Goal: Task Accomplishment & Management: Manage account settings

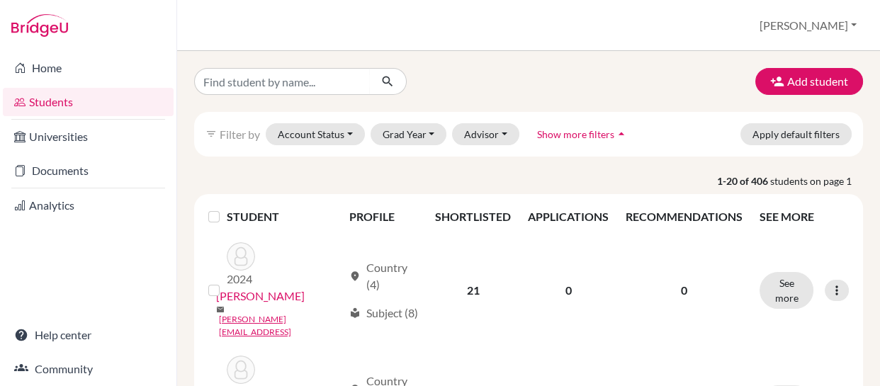
click at [350, 77] on input "Find student by name..." at bounding box center [282, 81] width 176 height 27
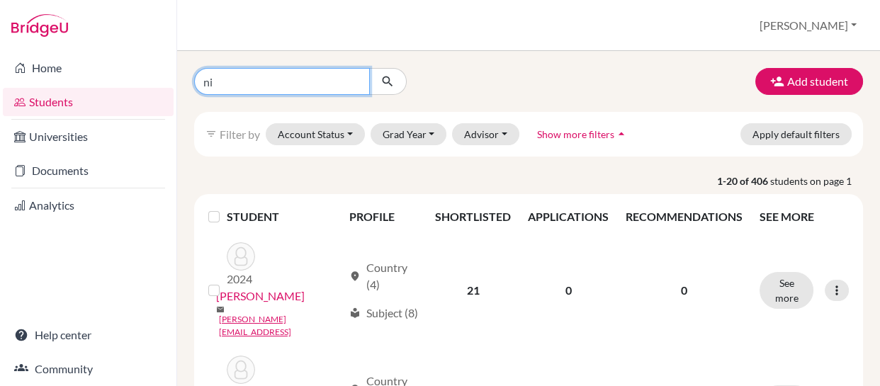
type input "nic"
click button "submit" at bounding box center [388, 81] width 38 height 27
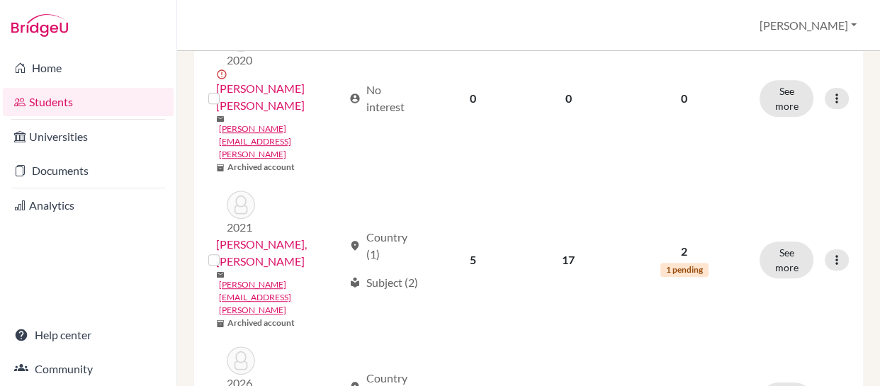
scroll to position [796, 0]
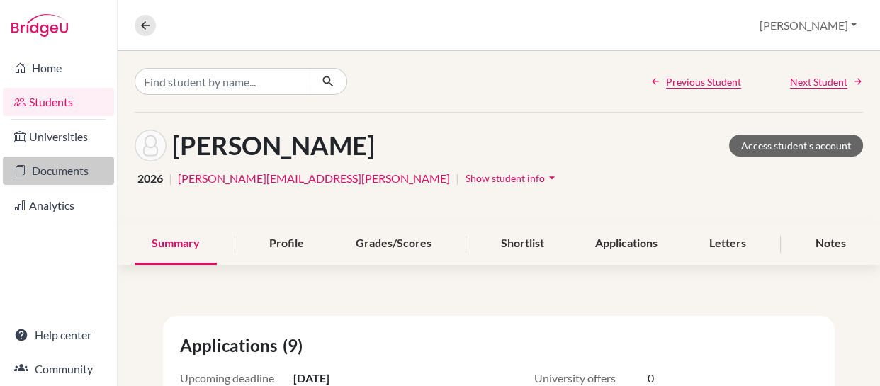
click at [58, 169] on link "Documents" at bounding box center [58, 171] width 111 height 28
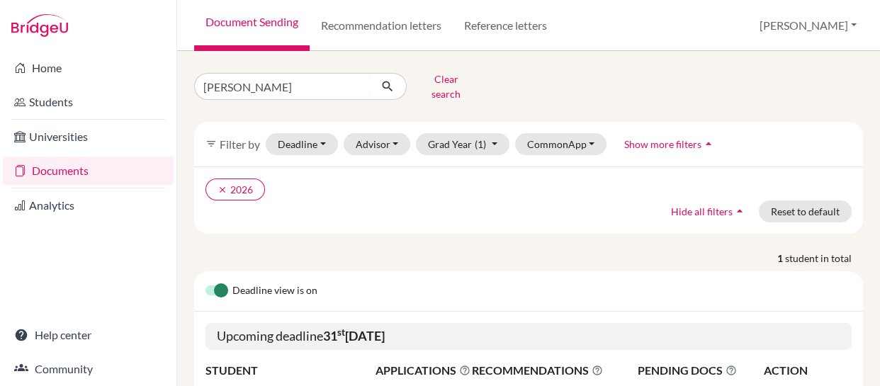
scroll to position [132, 0]
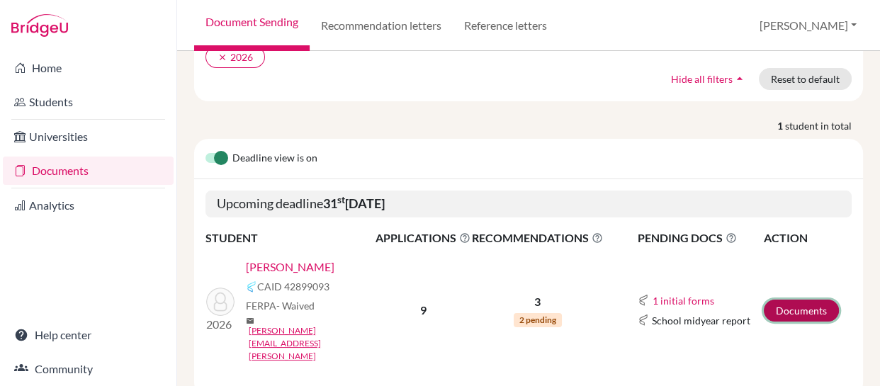
click at [775, 300] on link "Documents" at bounding box center [801, 311] width 75 height 22
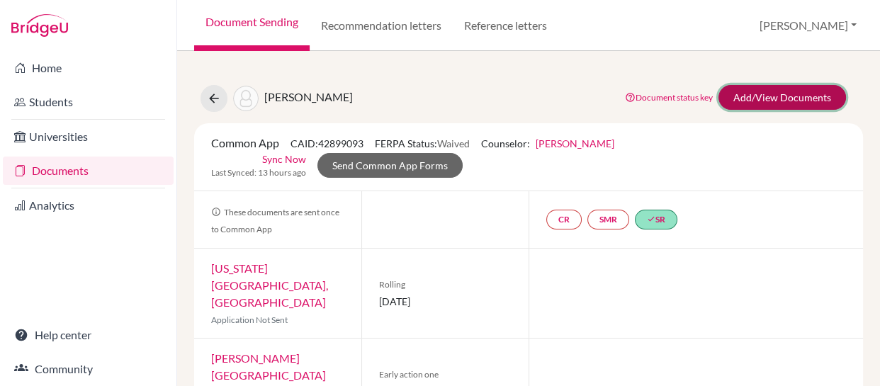
click at [748, 91] on link "Add/View Documents" at bounding box center [782, 97] width 128 height 25
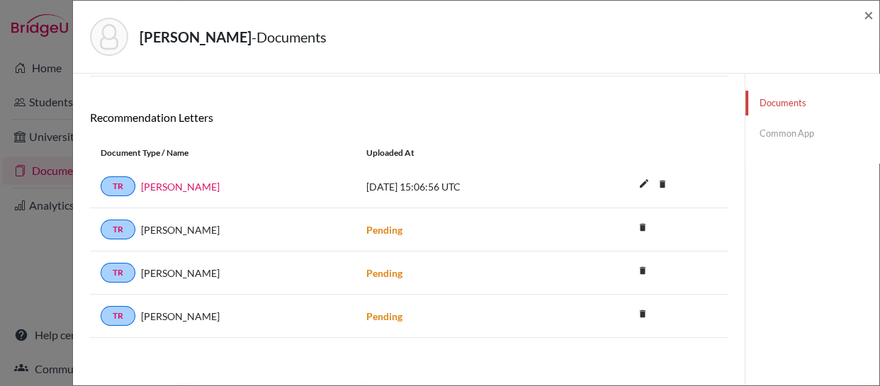
scroll to position [241, 0]
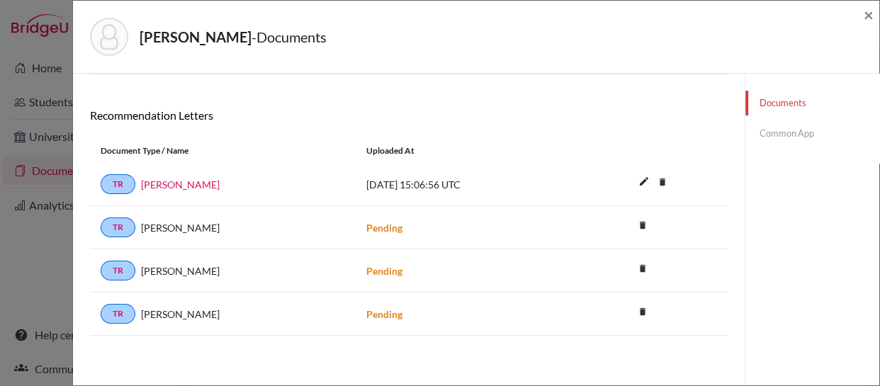
click at [776, 217] on div "Documents Common App" at bounding box center [812, 110] width 135 height 554
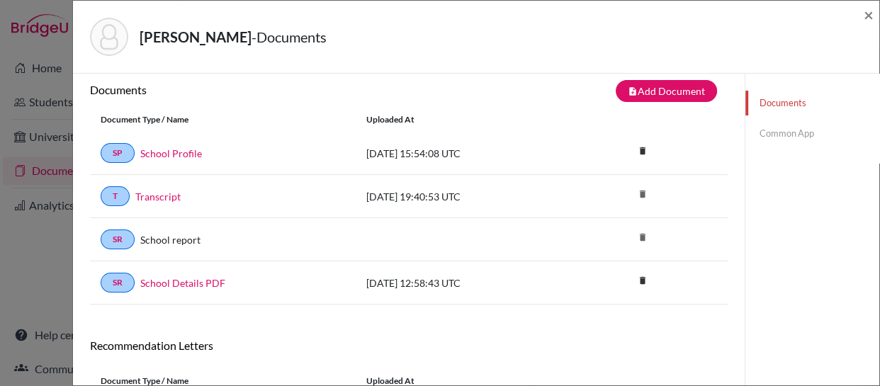
scroll to position [0, 0]
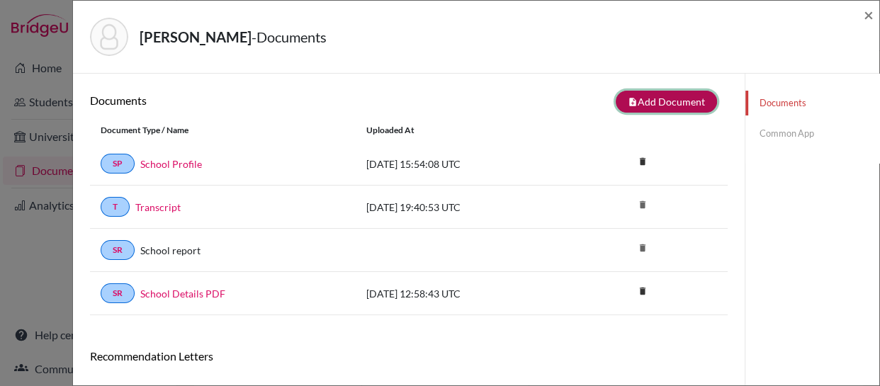
click at [654, 100] on button "note_add Add Document" at bounding box center [666, 102] width 101 height 22
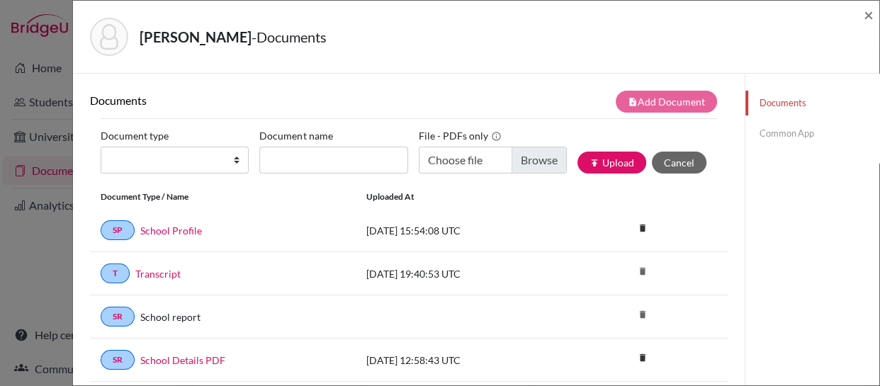
click at [355, 81] on div "Documents note_add Add Document Document type Change explanation for Common App…" at bounding box center [409, 384] width 672 height 621
click at [783, 133] on link "Common App" at bounding box center [812, 133] width 134 height 25
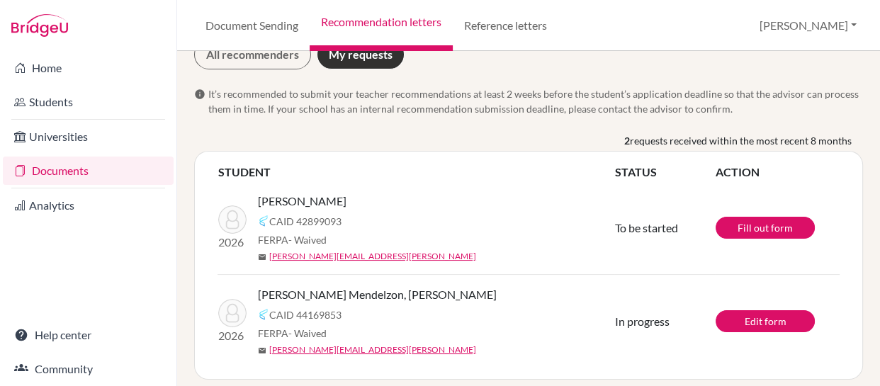
scroll to position [28, 0]
click at [760, 222] on link "Fill out form" at bounding box center [764, 228] width 99 height 22
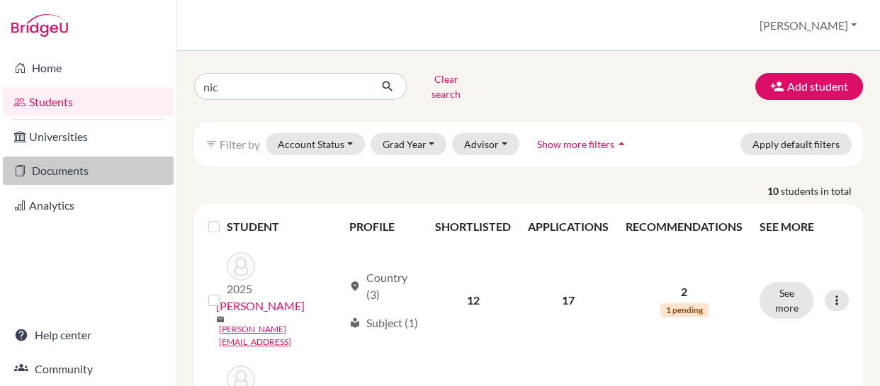
click at [52, 172] on link "Documents" at bounding box center [88, 171] width 171 height 28
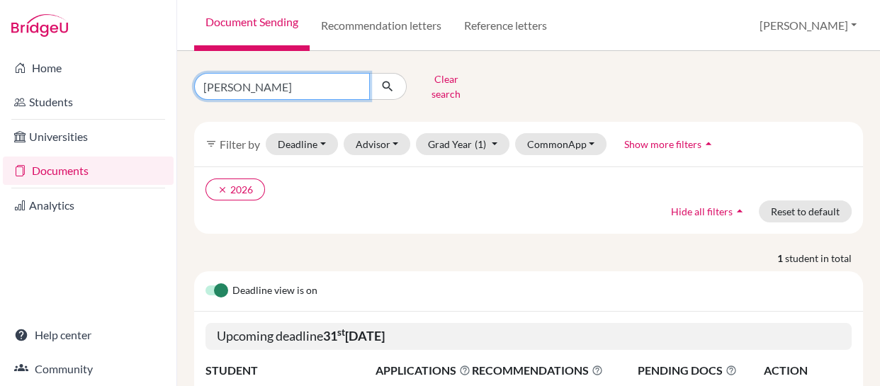
click at [251, 82] on input "herron" at bounding box center [282, 86] width 176 height 27
type input "h"
type input "modica"
click button "submit" at bounding box center [388, 86] width 38 height 27
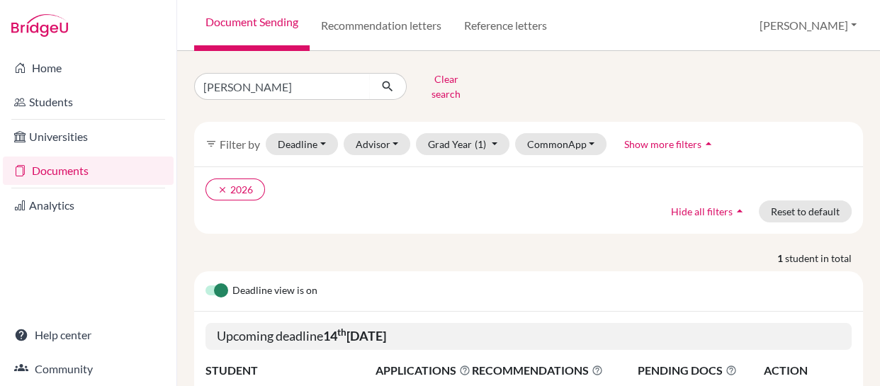
scroll to position [132, 0]
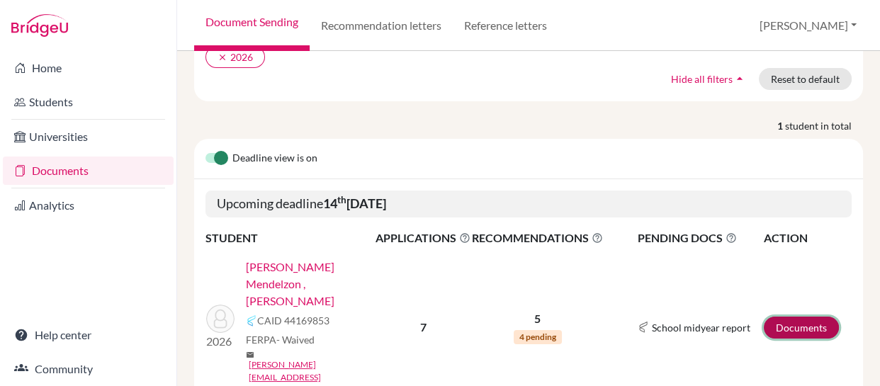
click at [779, 317] on link "Documents" at bounding box center [801, 328] width 75 height 22
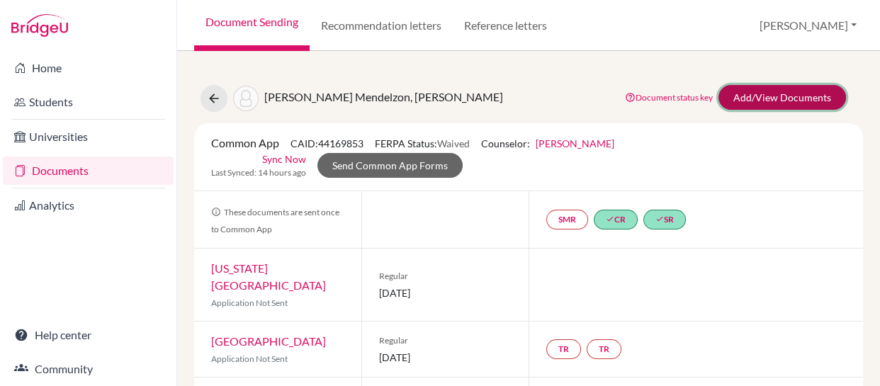
click at [757, 94] on link "Add/View Documents" at bounding box center [782, 97] width 128 height 25
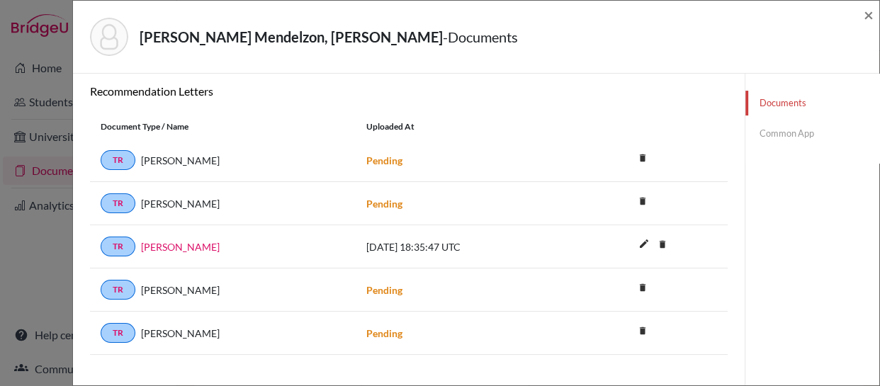
scroll to position [348, 0]
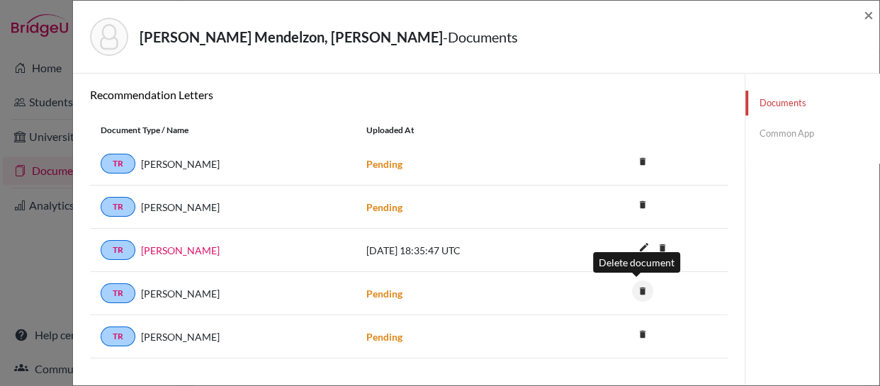
click at [634, 286] on icon "delete" at bounding box center [642, 291] width 21 height 21
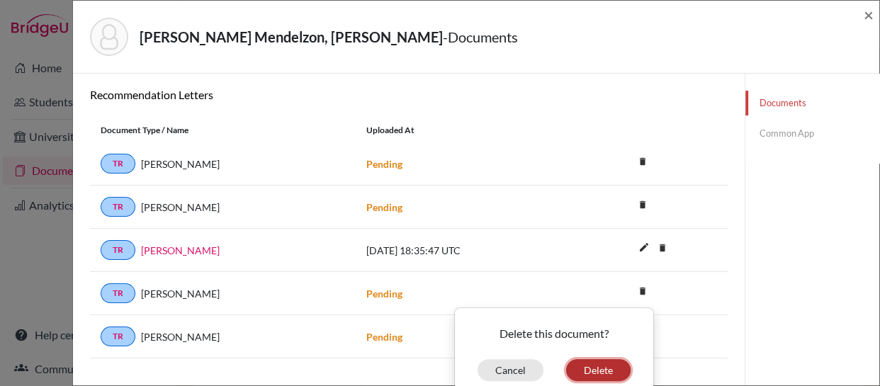
click at [592, 373] on button "Delete" at bounding box center [598, 370] width 64 height 22
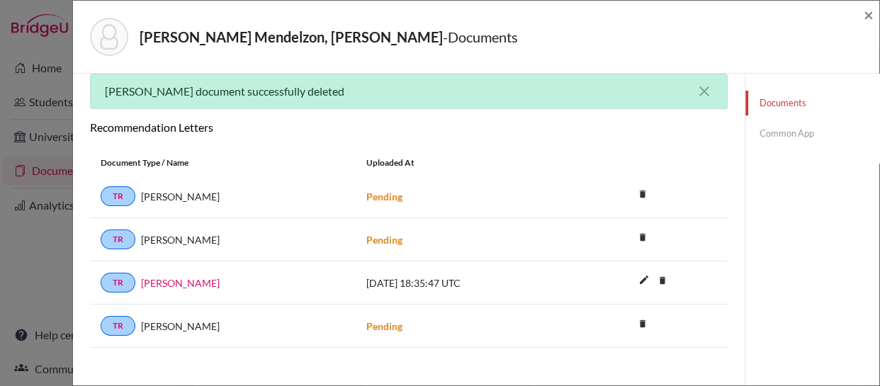
scroll to position [0, 0]
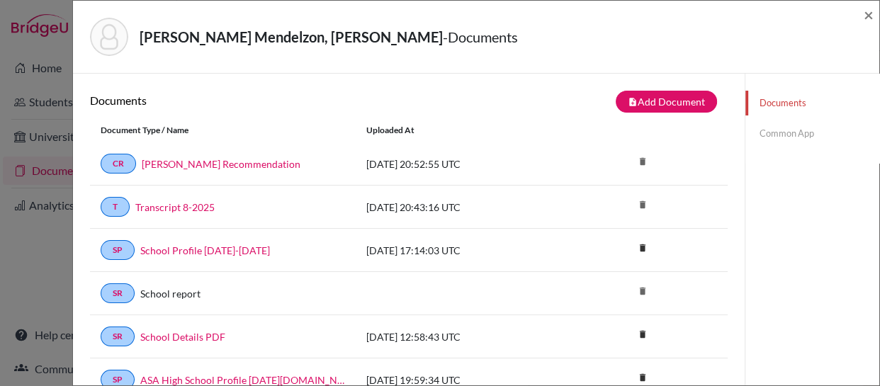
click at [765, 130] on link "Common App" at bounding box center [812, 133] width 134 height 25
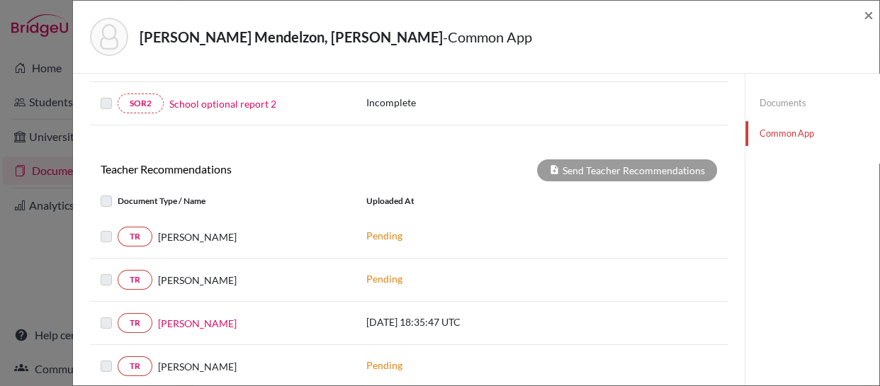
scroll to position [502, 0]
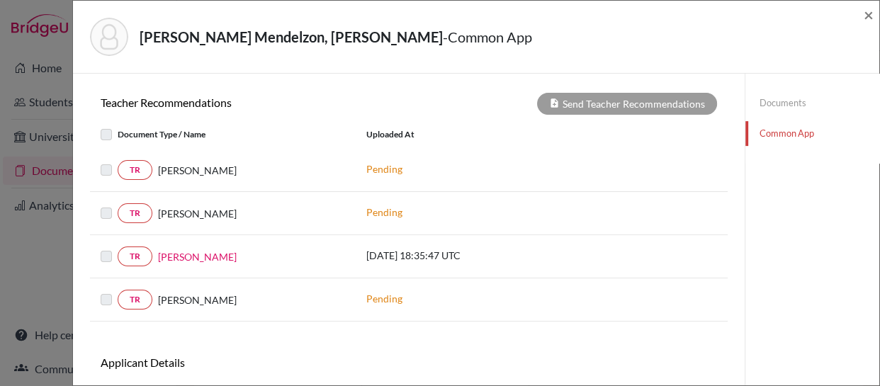
click at [753, 103] on link "Documents" at bounding box center [812, 103] width 134 height 25
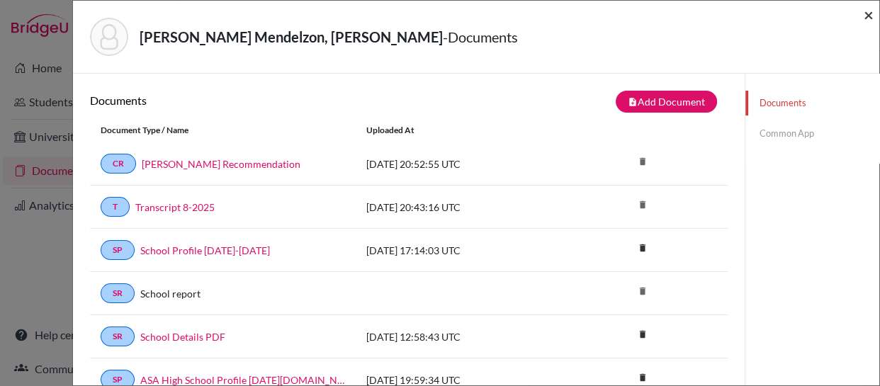
click at [866, 18] on span "×" at bounding box center [869, 14] width 10 height 21
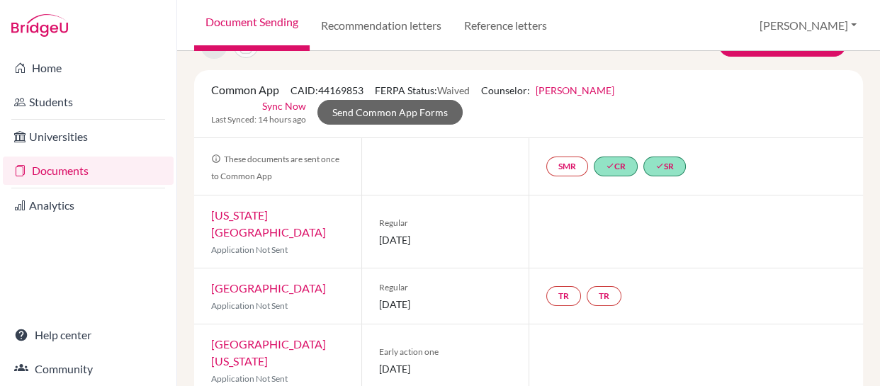
scroll to position [59, 0]
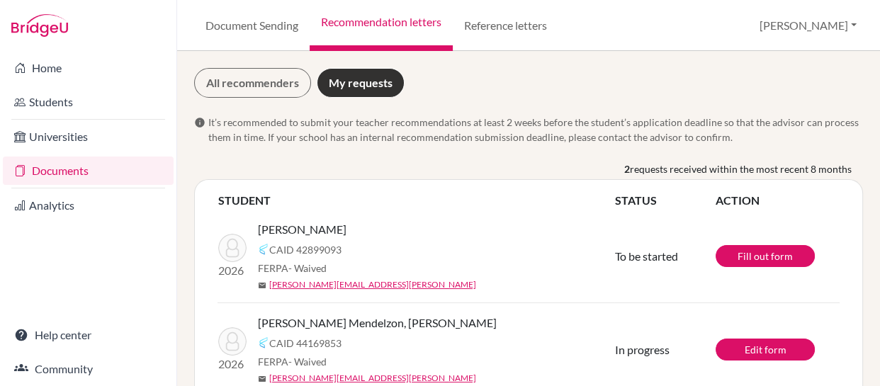
scroll to position [38, 0]
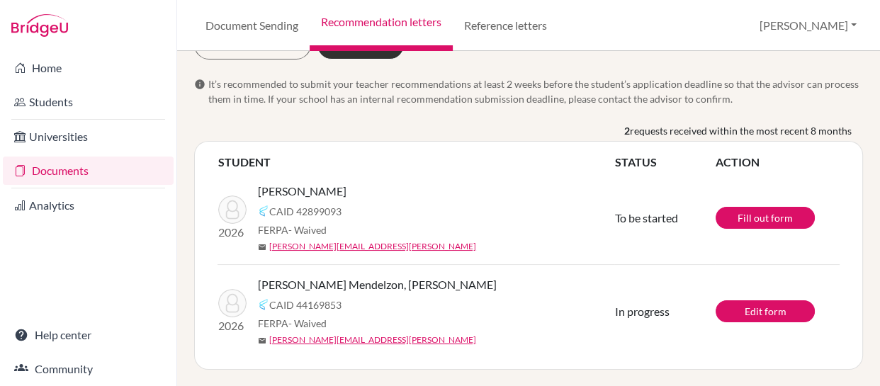
click at [552, 262] on td "2026 [PERSON_NAME] 42899093 FERPA - Waived mail [PERSON_NAME][EMAIL_ADDRESS][PE…" at bounding box center [415, 218] width 397 height 94
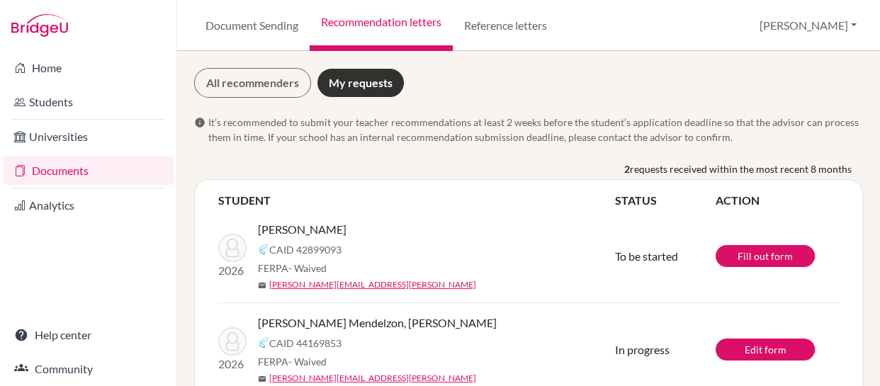
click at [50, 172] on link "Documents" at bounding box center [88, 171] width 171 height 28
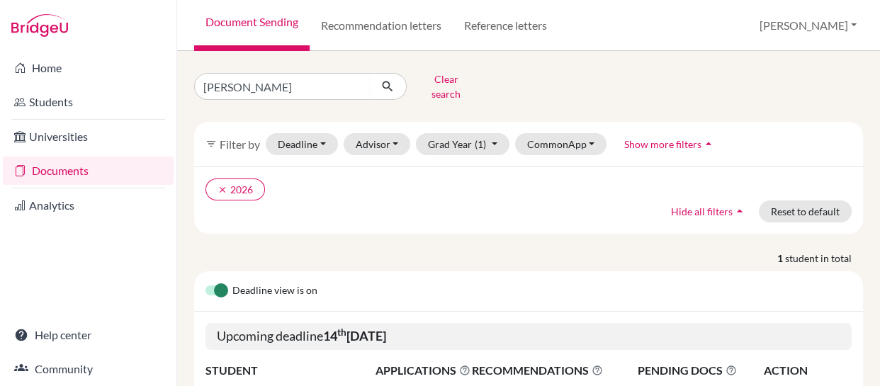
scroll to position [132, 0]
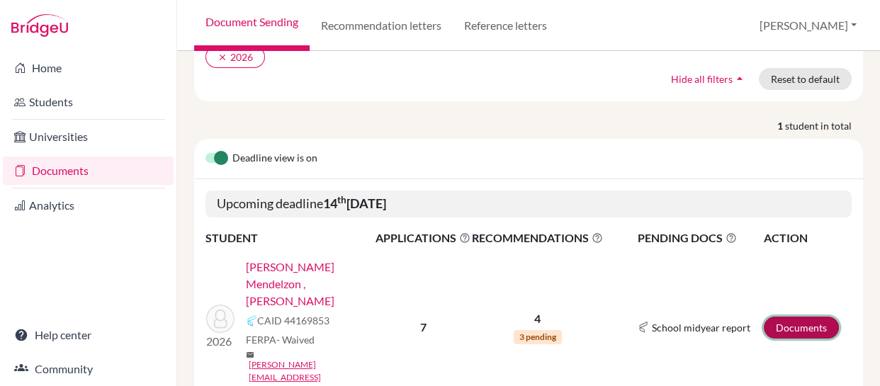
click at [783, 317] on link "Documents" at bounding box center [801, 328] width 75 height 22
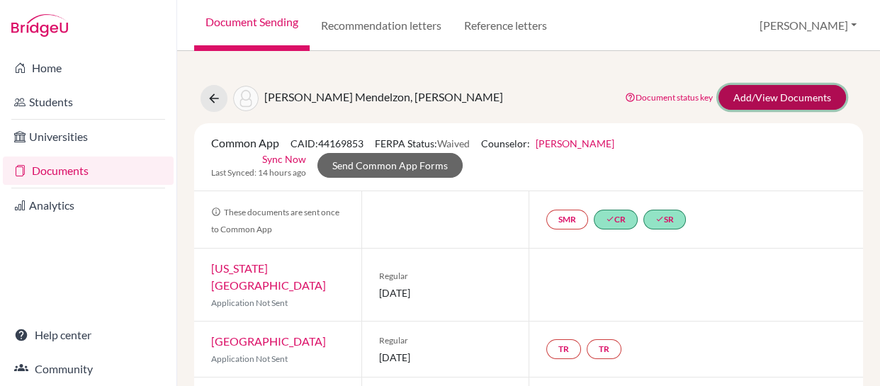
click at [737, 101] on link "Add/View Documents" at bounding box center [782, 97] width 128 height 25
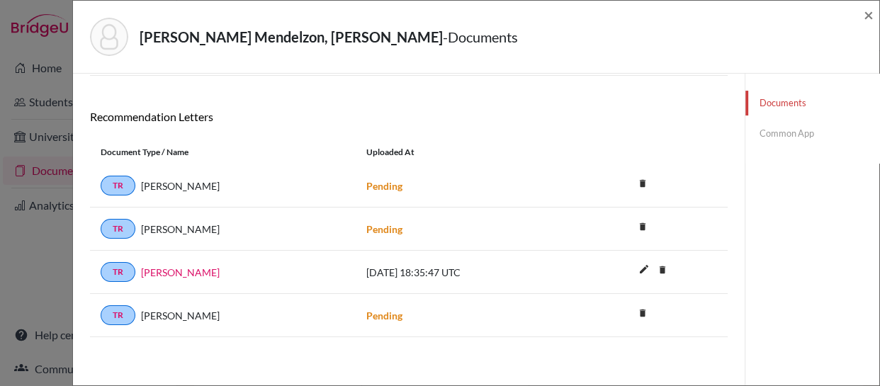
scroll to position [311, 0]
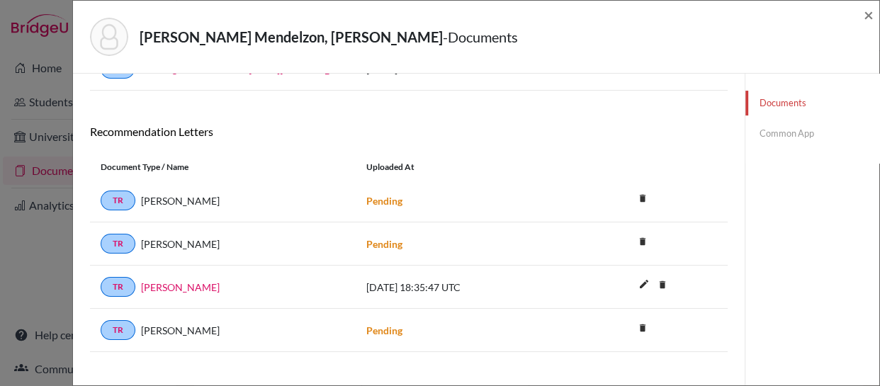
click at [769, 131] on link "Common App" at bounding box center [812, 133] width 134 height 25
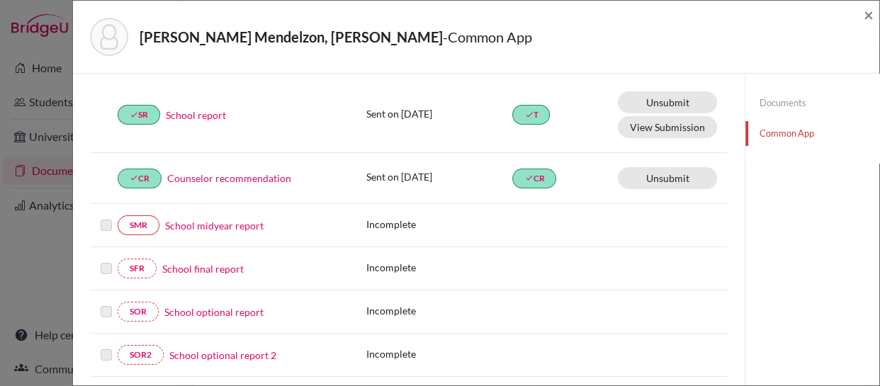
scroll to position [52, 0]
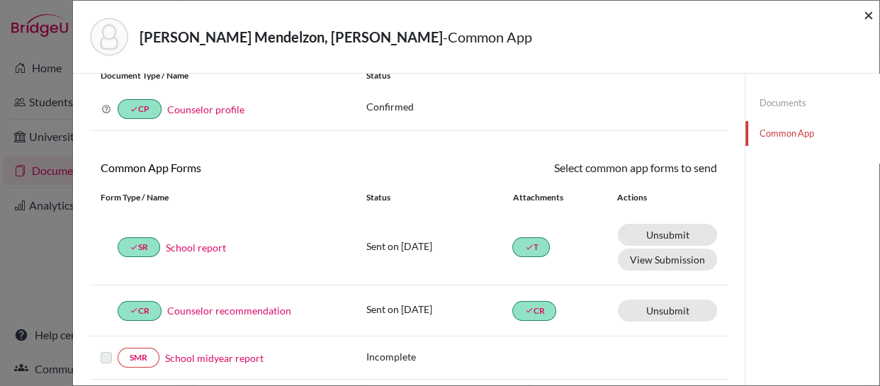
click at [866, 16] on span "×" at bounding box center [869, 14] width 10 height 21
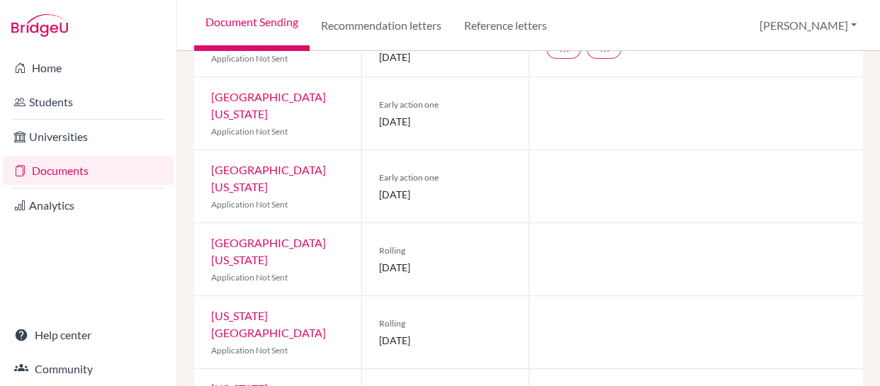
scroll to position [320, 0]
